Goal: Task Accomplishment & Management: Manage account settings

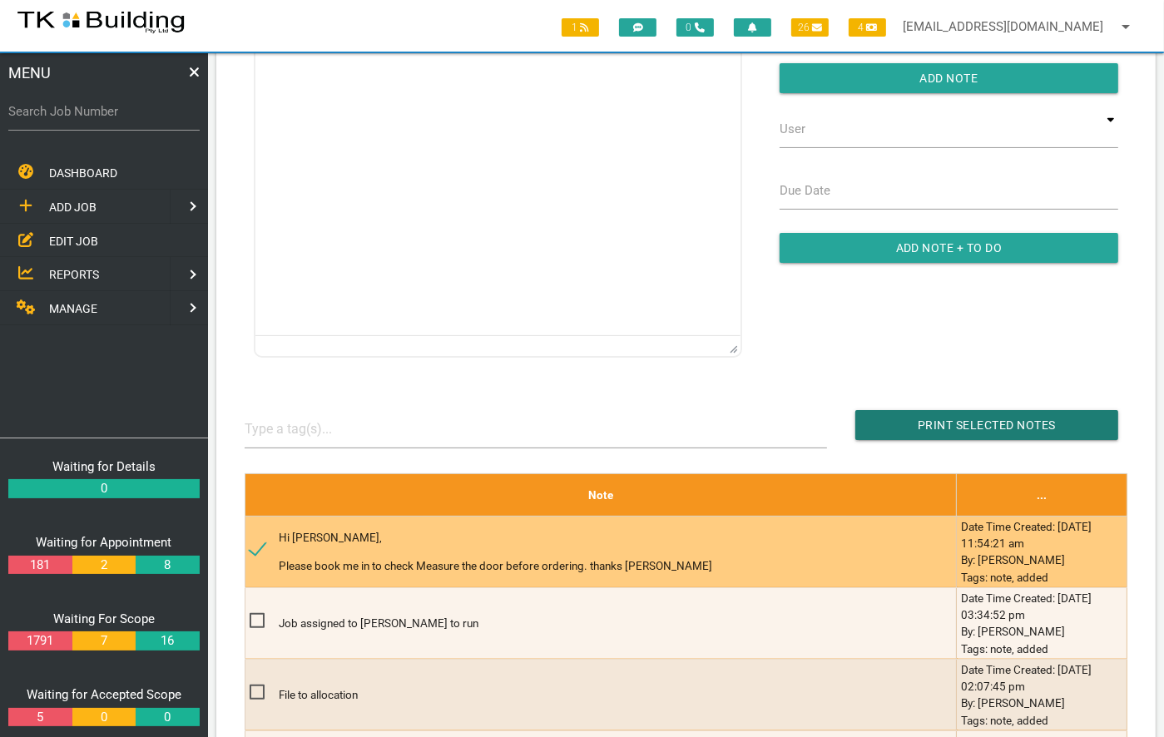
scroll to position [233, 0]
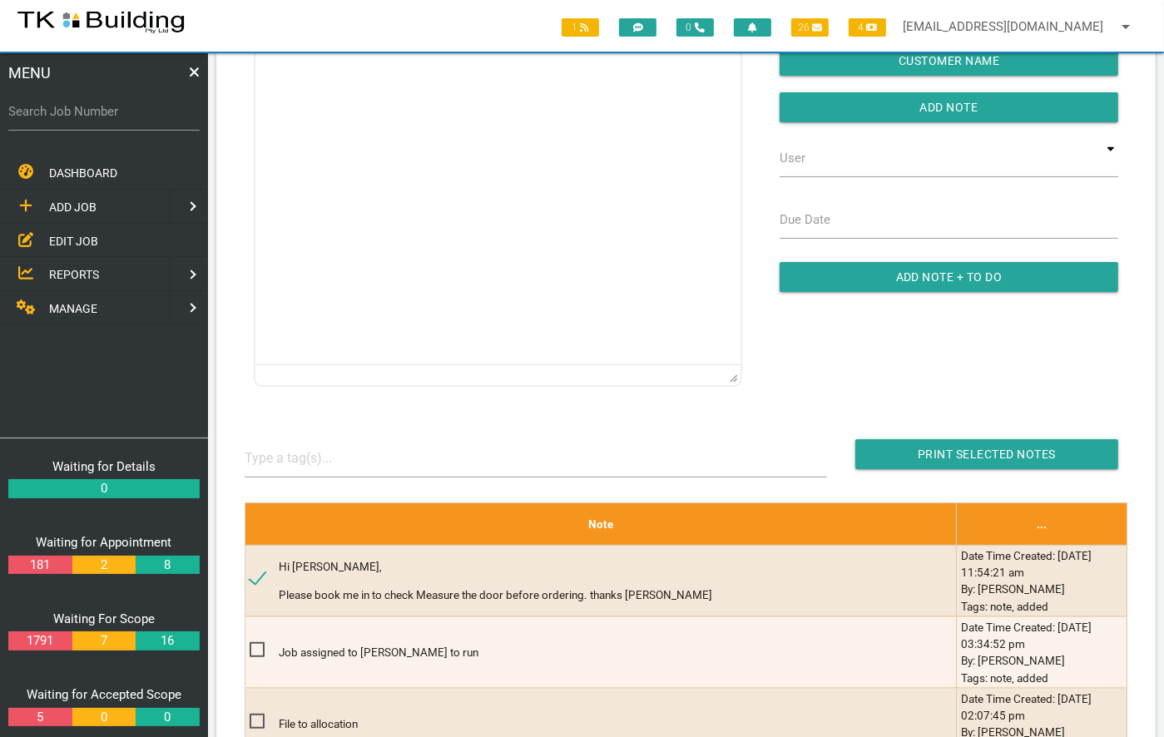
click at [72, 234] on span "EDIT JOB" at bounding box center [73, 240] width 49 height 13
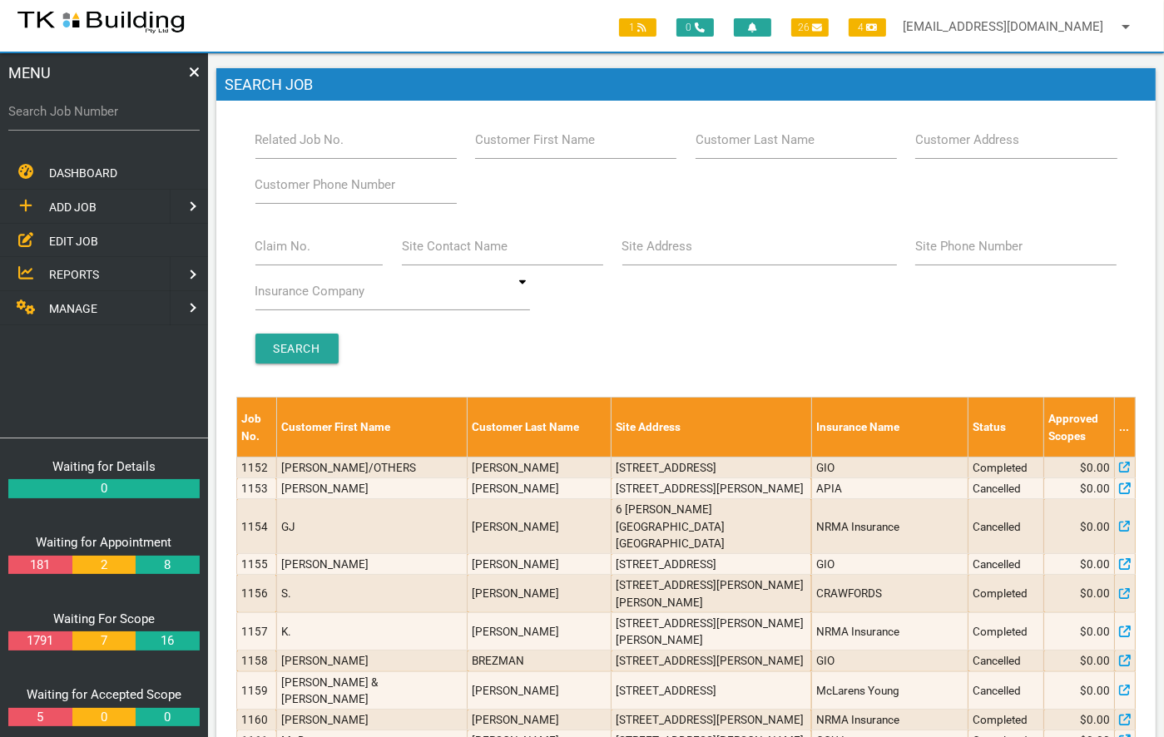
click at [738, 139] on label "Customer Last Name" at bounding box center [755, 140] width 119 height 19
click at [738, 139] on input "Customer Last Name" at bounding box center [796, 140] width 201 height 38
type input "47453"
click at [310, 345] on input "Search" at bounding box center [296, 349] width 83 height 30
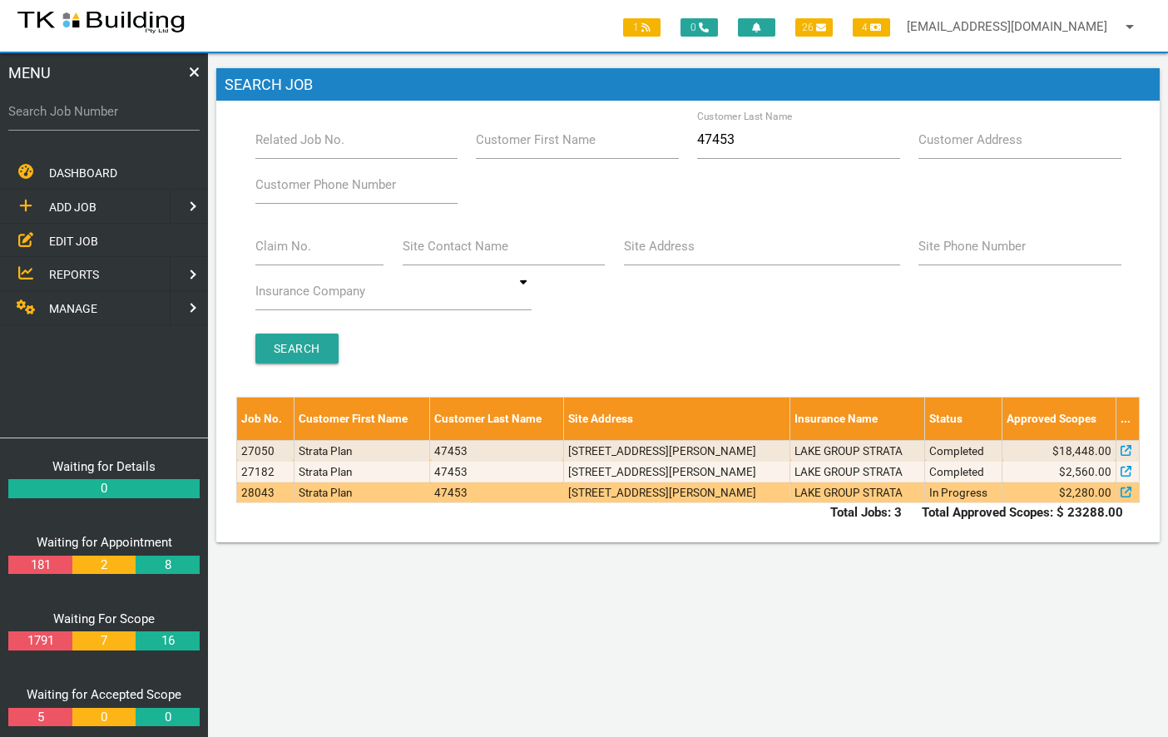
click at [652, 497] on td "[STREET_ADDRESS][PERSON_NAME]" at bounding box center [676, 493] width 226 height 21
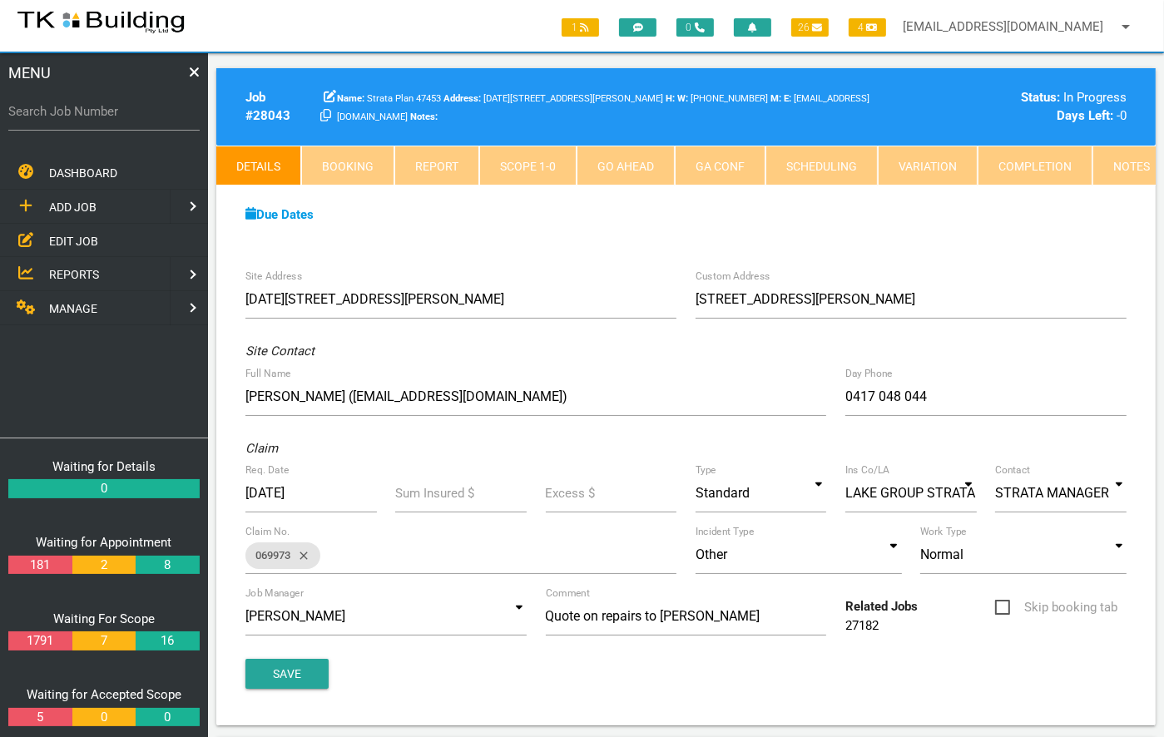
click at [1117, 164] on link "Notes" at bounding box center [1131, 166] width 78 height 40
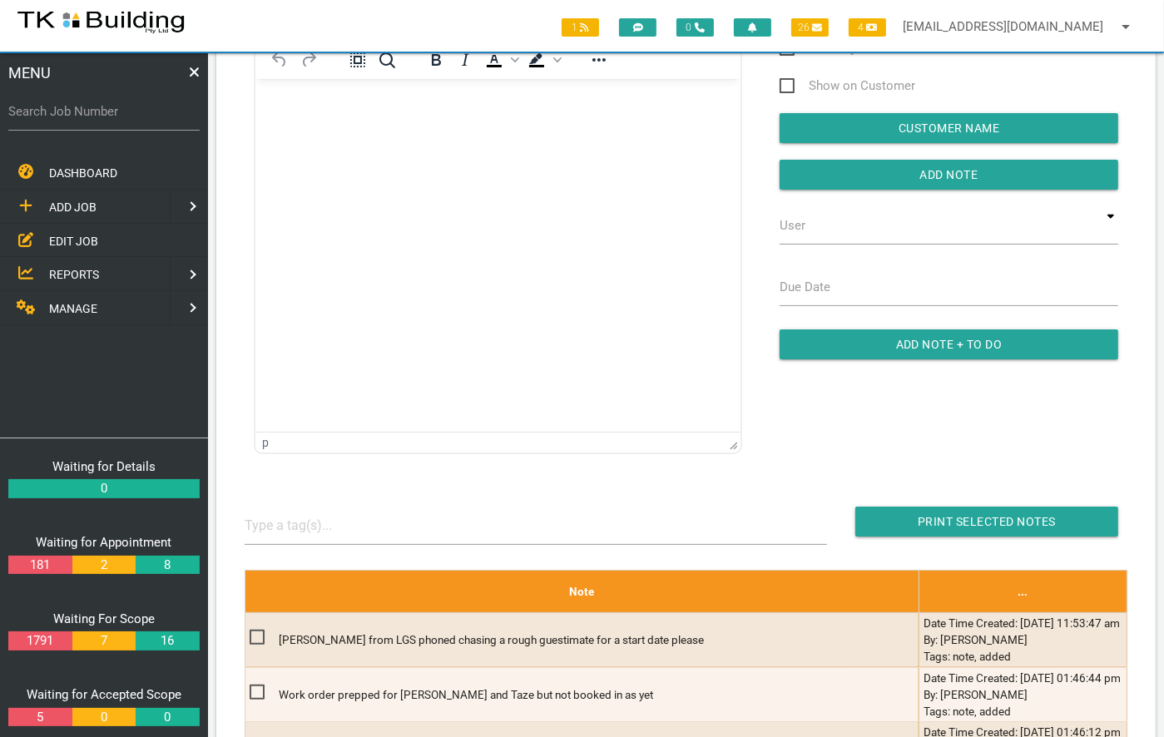
scroll to position [156, 0]
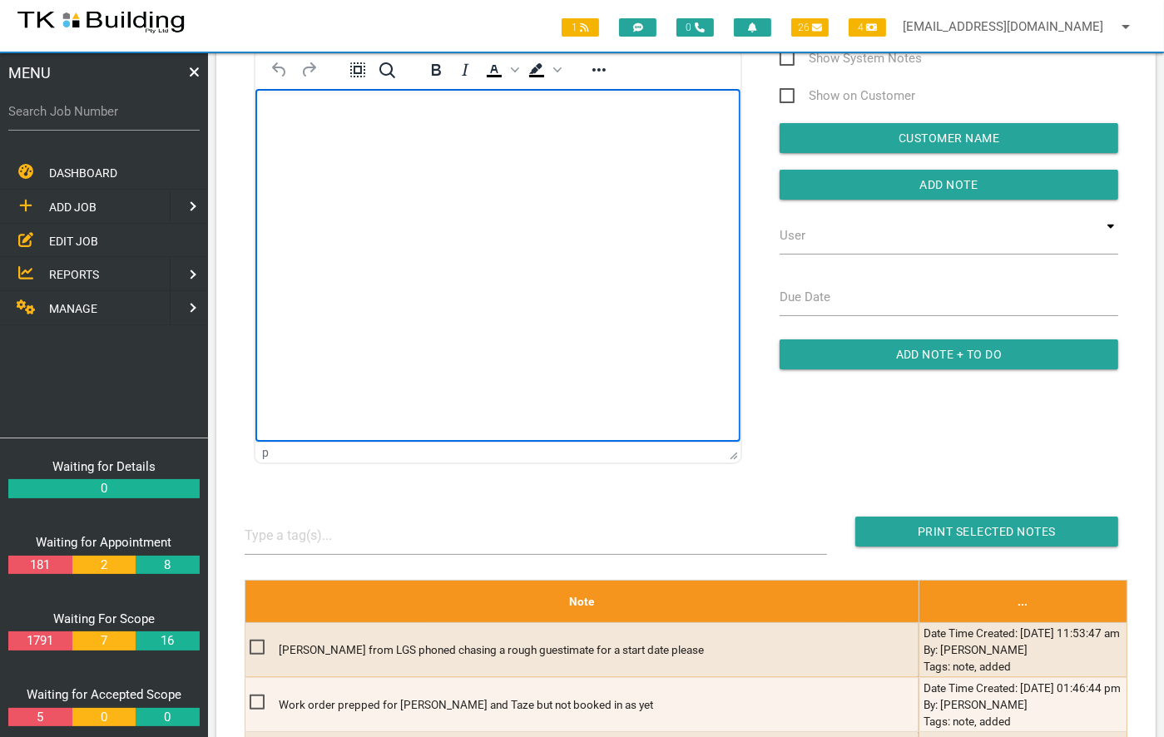
click at [349, 164] on html at bounding box center [497, 126] width 485 height 76
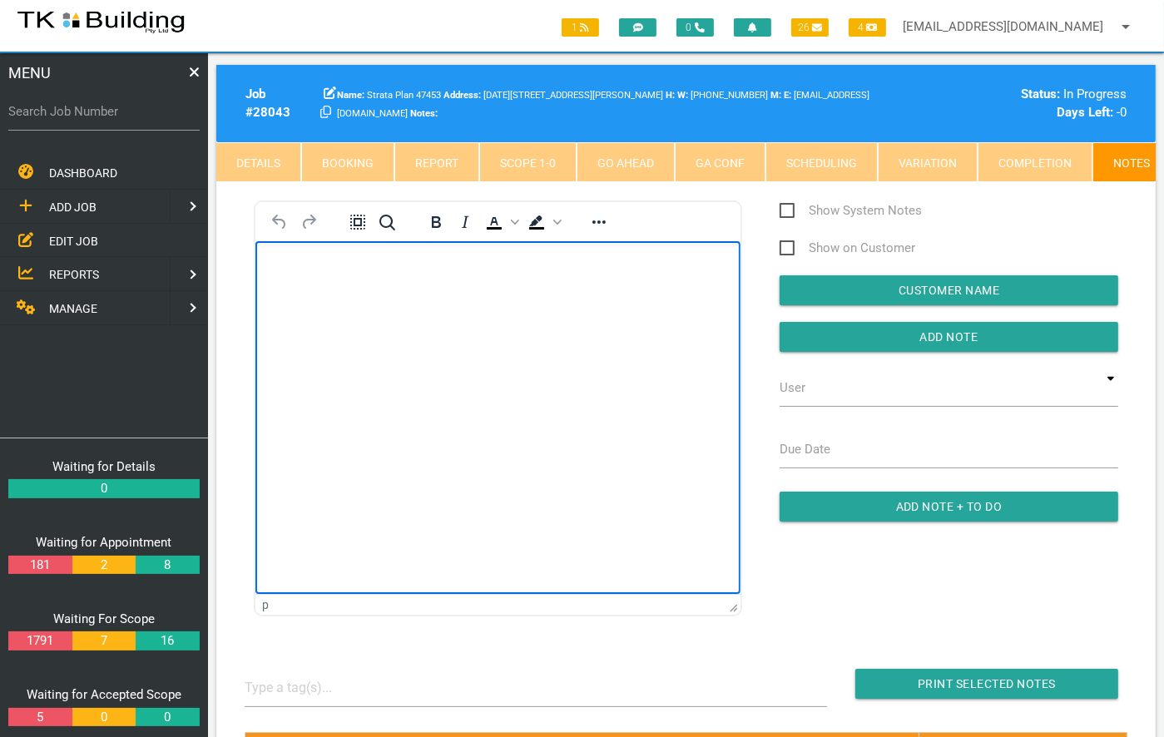
scroll to position [0, 0]
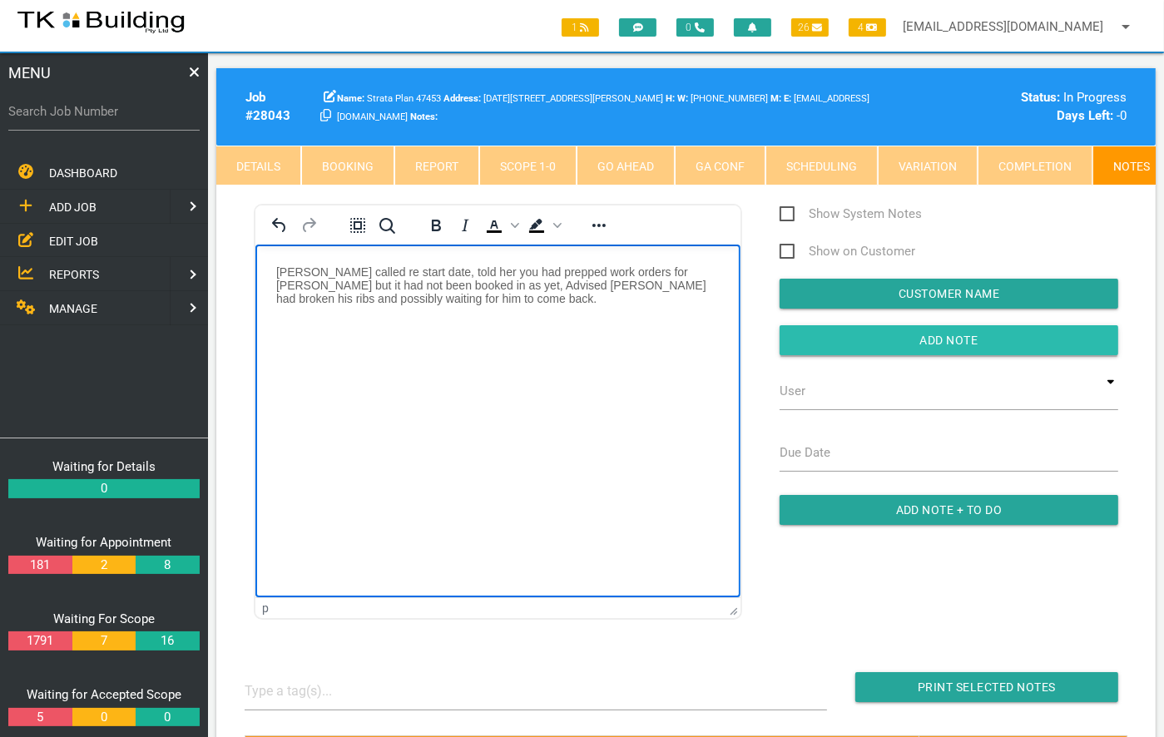
click at [924, 341] on input "Add Note" at bounding box center [949, 340] width 339 height 30
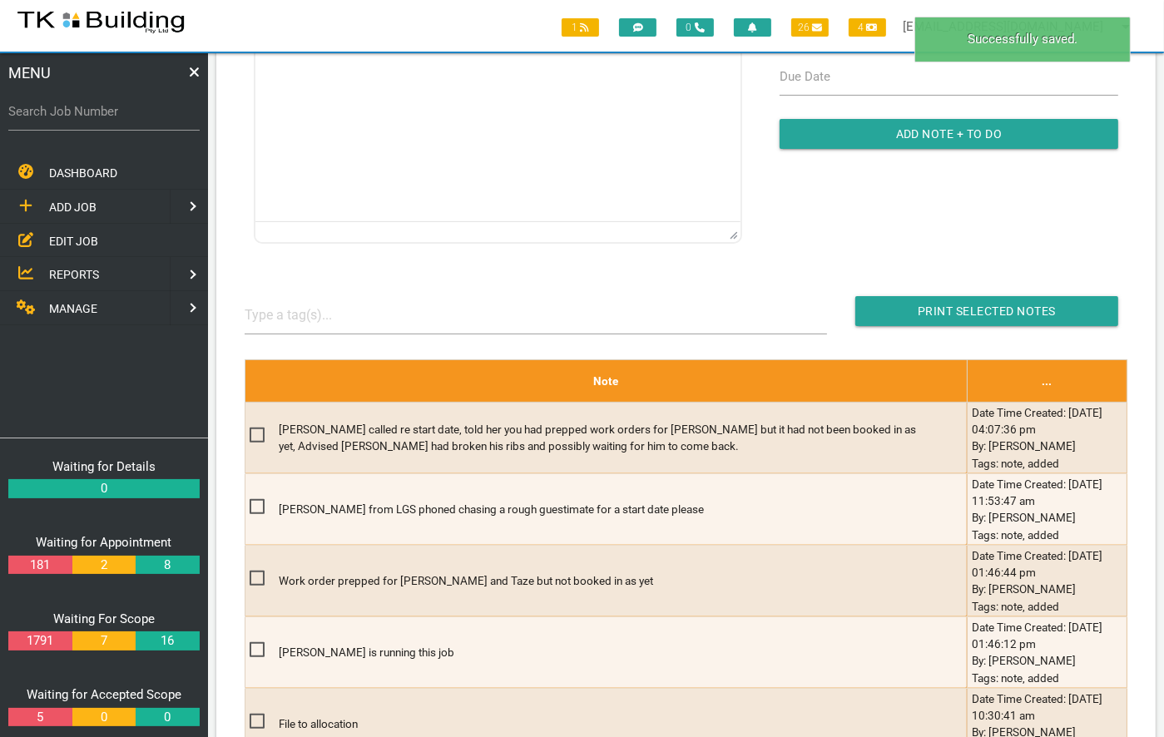
scroll to position [381, 0]
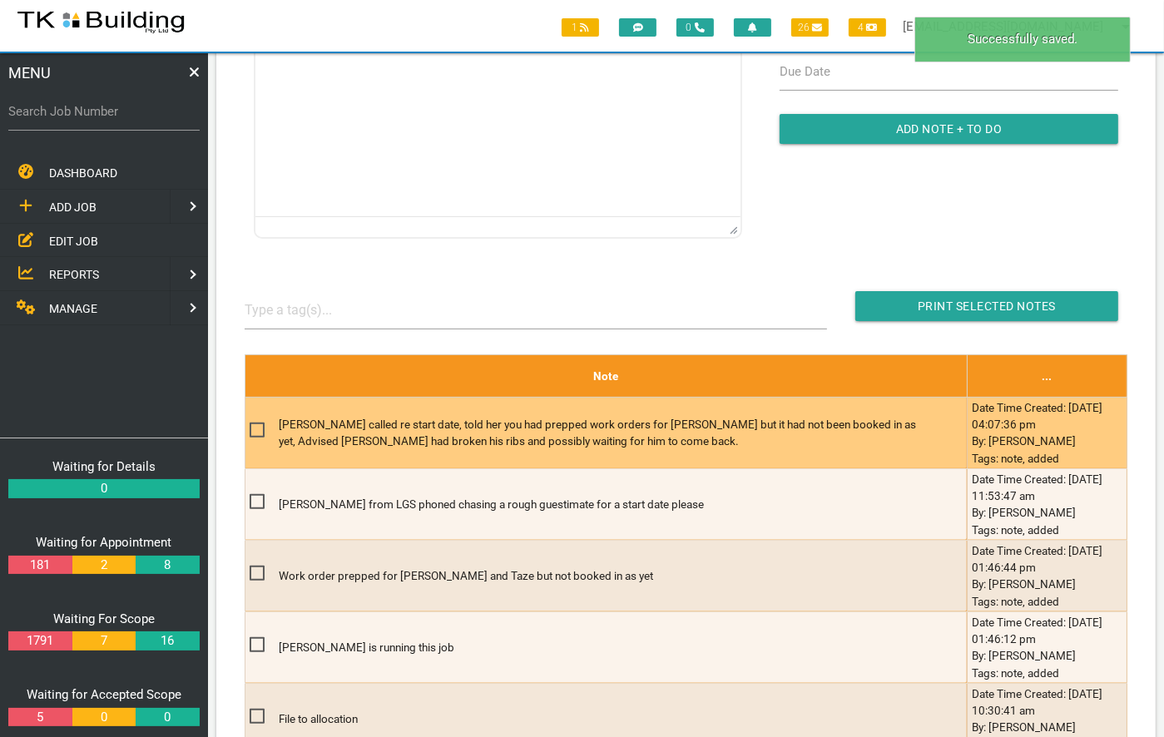
click at [259, 436] on span at bounding box center [264, 430] width 29 height 21
click at [259, 431] on input "checkbox" at bounding box center [255, 425] width 11 height 11
checkbox input "true"
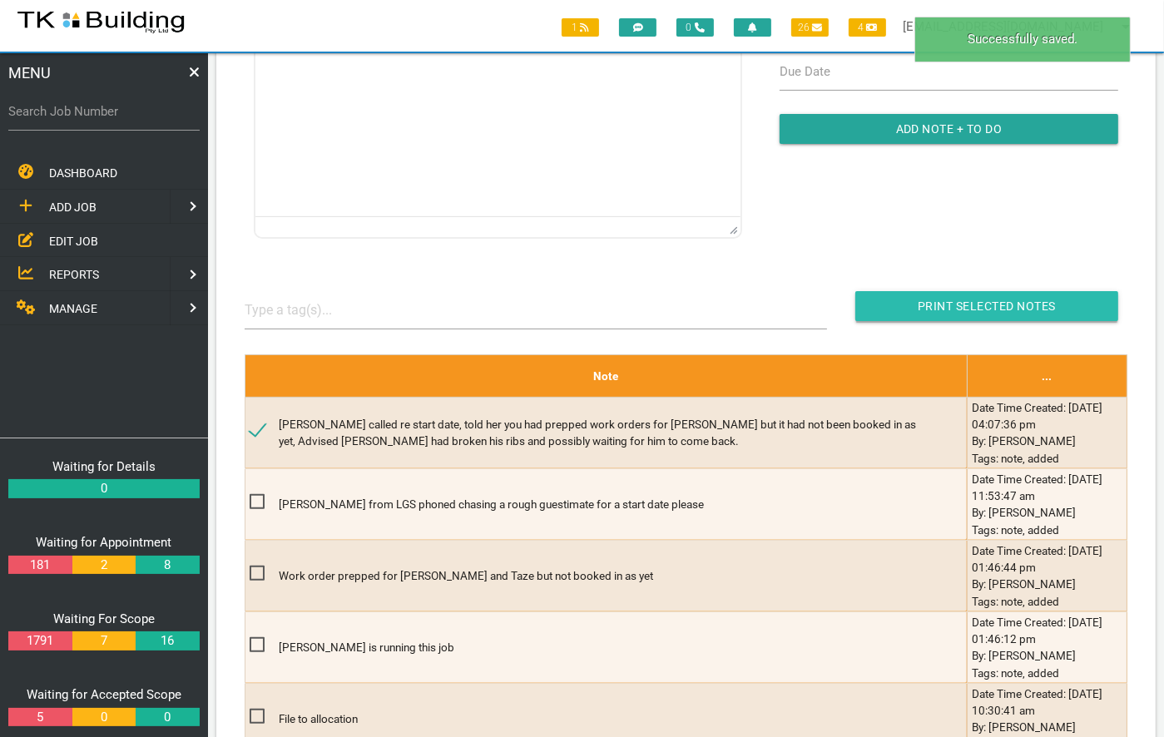
click at [954, 311] on input "Print Selected Notes" at bounding box center [986, 306] width 263 height 30
